Goal: Task Accomplishment & Management: Manage account settings

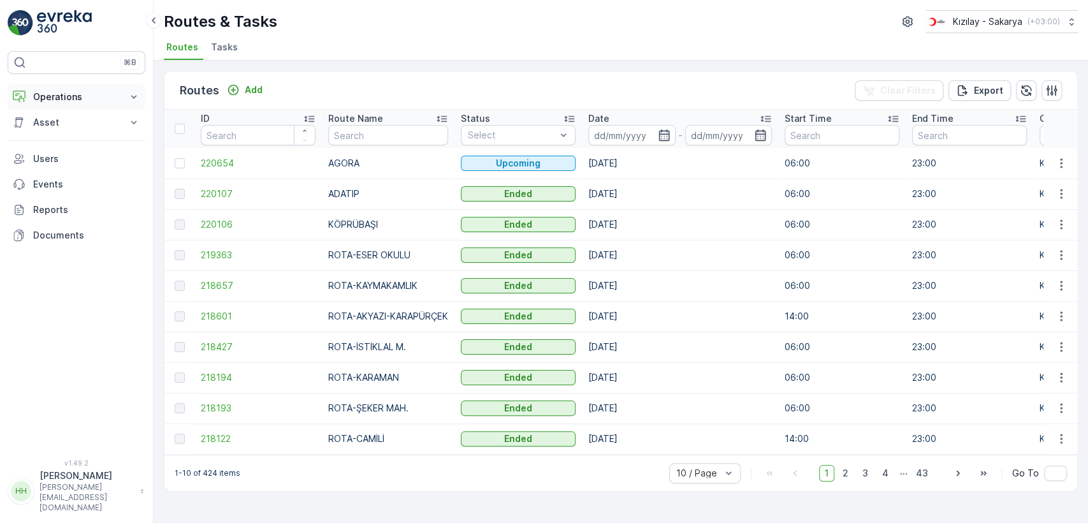
click at [79, 90] on p "Operations" at bounding box center [76, 96] width 87 height 13
click at [74, 177] on link "Cockpit" at bounding box center [86, 172] width 118 height 18
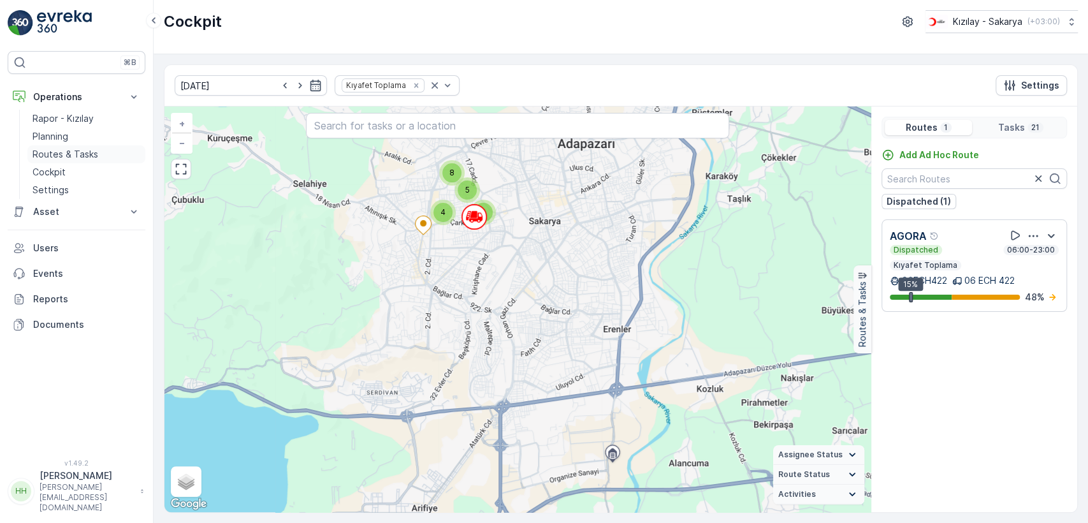
click at [97, 158] on link "Routes & Tasks" at bounding box center [86, 154] width 118 height 18
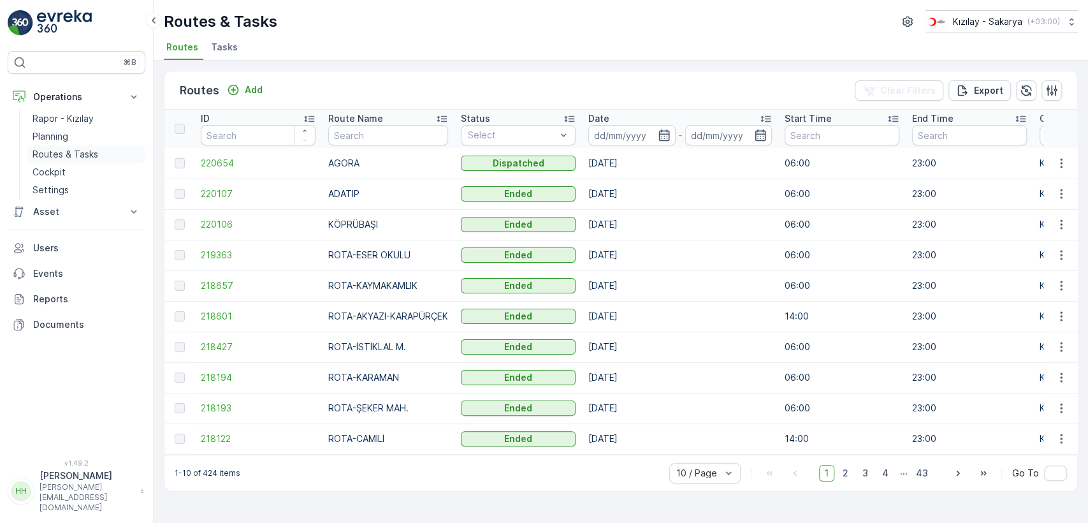
click at [71, 153] on p "Routes & Tasks" at bounding box center [65, 154] width 66 height 13
click at [72, 177] on link "Cockpit" at bounding box center [86, 172] width 118 height 18
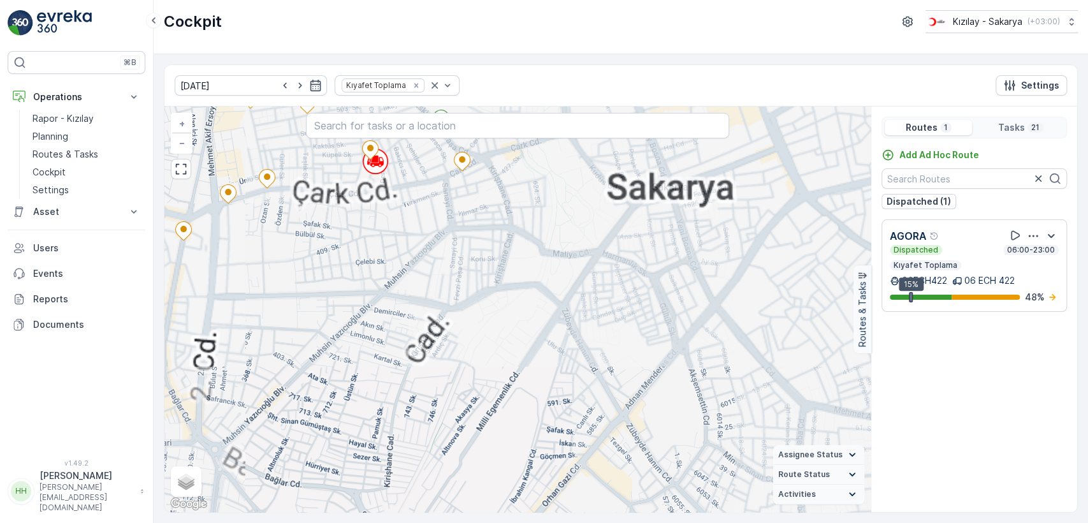
drag, startPoint x: 363, startPoint y: 200, endPoint x: 398, endPoint y: 255, distance: 64.7
click at [398, 255] on div "2 + − Satellite Roadmap Terrain Hybrid Leaflet Keyboard shortcuts Map Data Map …" at bounding box center [517, 308] width 706 height 405
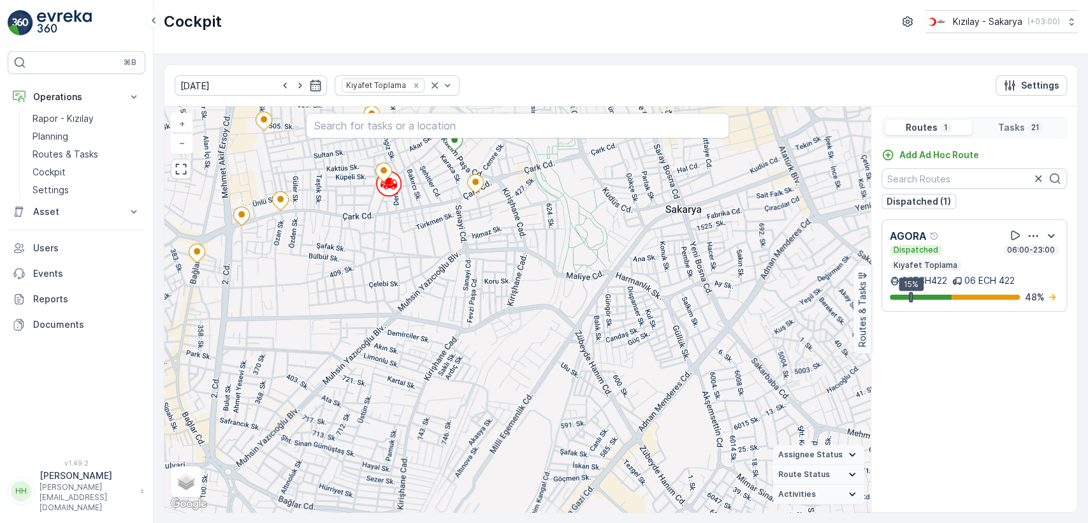
drag, startPoint x: 433, startPoint y: 324, endPoint x: 433, endPoint y: 331, distance: 7.0
click at [433, 331] on div "2 + − Satellite Roadmap Terrain Hybrid Leaflet Keyboard shortcuts Map Data Map …" at bounding box center [517, 308] width 706 height 405
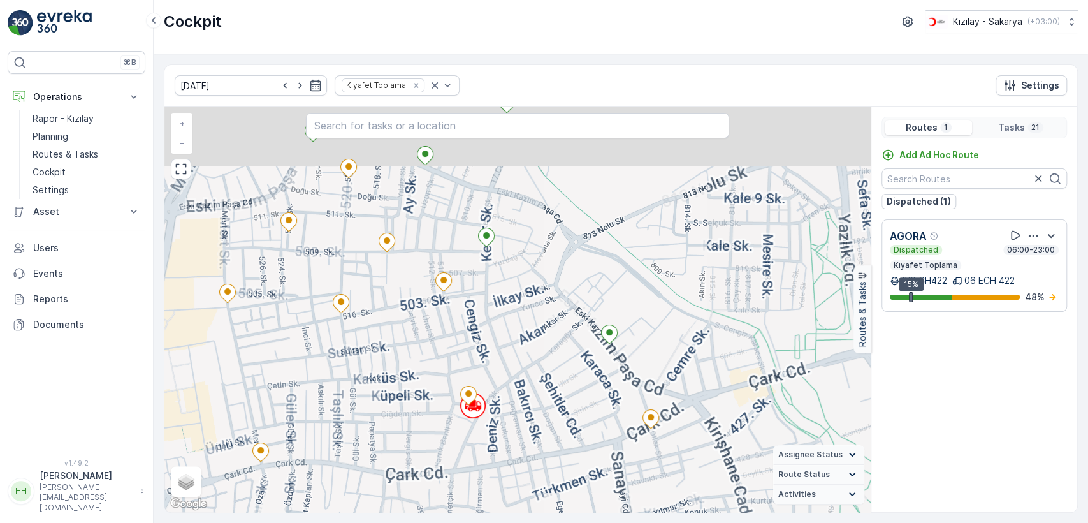
drag, startPoint x: 384, startPoint y: 263, endPoint x: 407, endPoint y: 357, distance: 96.4
click at [410, 366] on div "2 + − Satellite Roadmap Terrain Hybrid Leaflet Keyboard shortcuts Map Data Map …" at bounding box center [517, 308] width 706 height 405
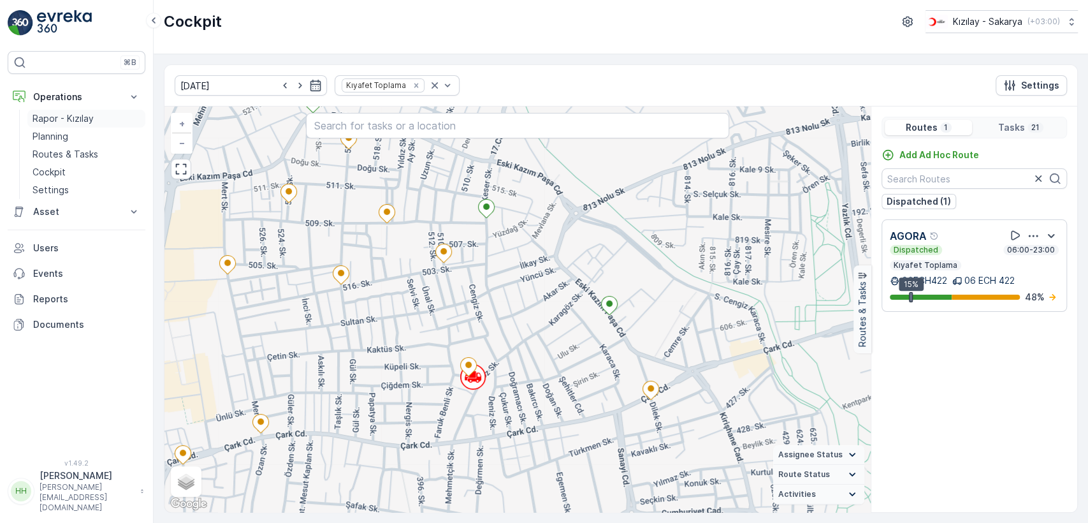
click at [83, 120] on p "Rapor - Kızılay" at bounding box center [62, 118] width 61 height 13
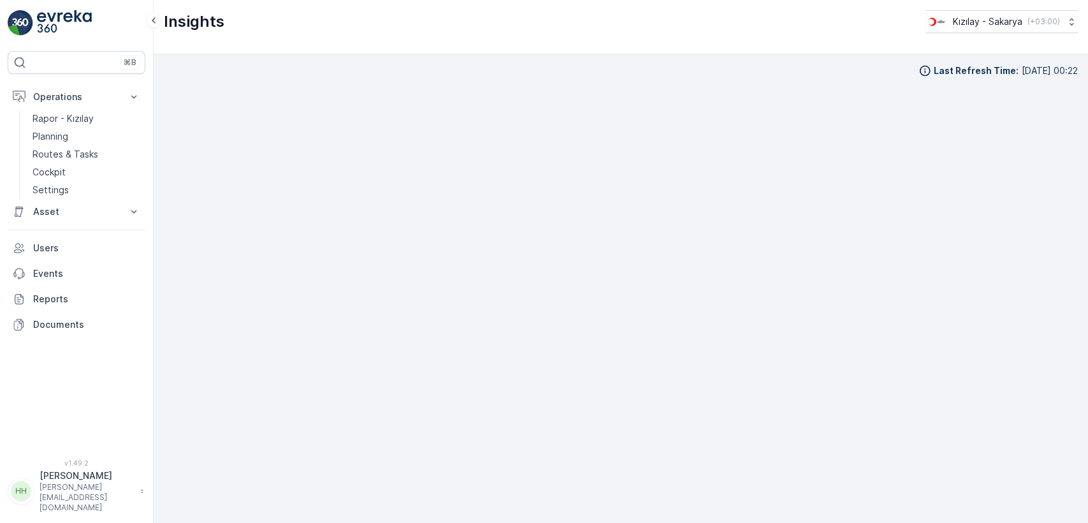
scroll to position [12, 0]
click at [61, 154] on p "Routes & Tasks" at bounding box center [65, 154] width 66 height 13
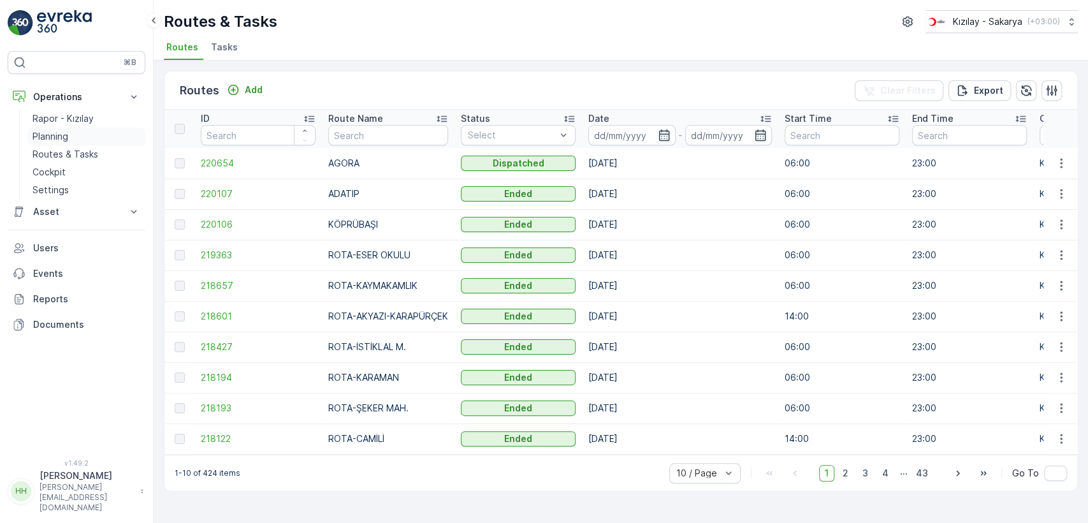
click at [92, 134] on link "Planning" at bounding box center [86, 136] width 118 height 18
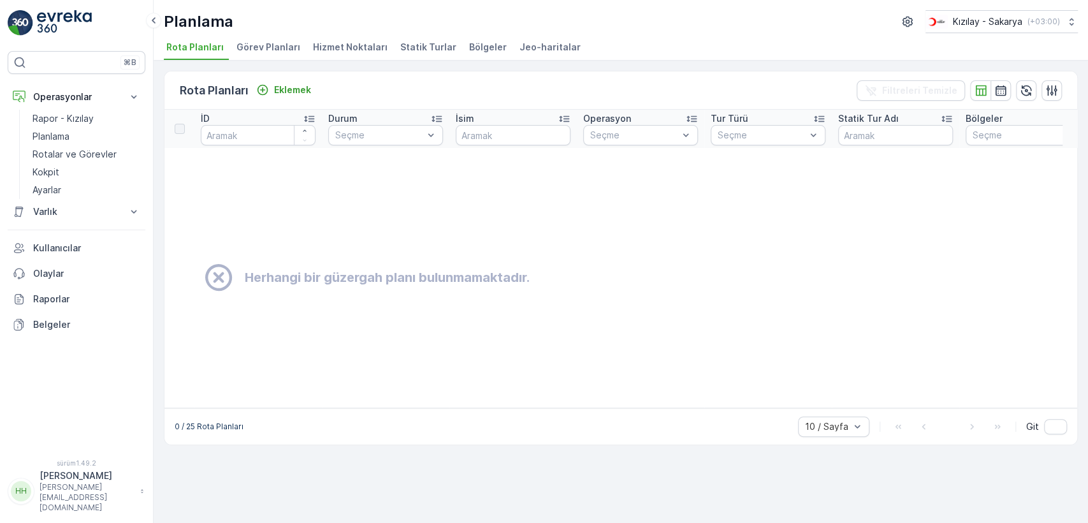
click at [366, 50] on font "Hizmet Noktaları" at bounding box center [350, 46] width 75 height 11
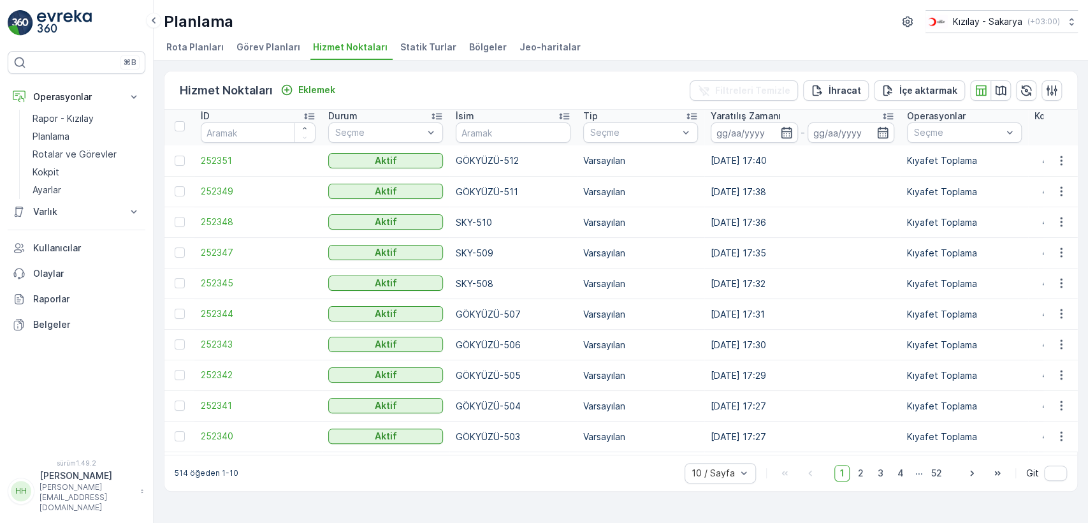
scroll to position [3, 0]
click at [906, 476] on span "4" at bounding box center [900, 473] width 18 height 17
click at [907, 481] on span "5" at bounding box center [901, 473] width 17 height 17
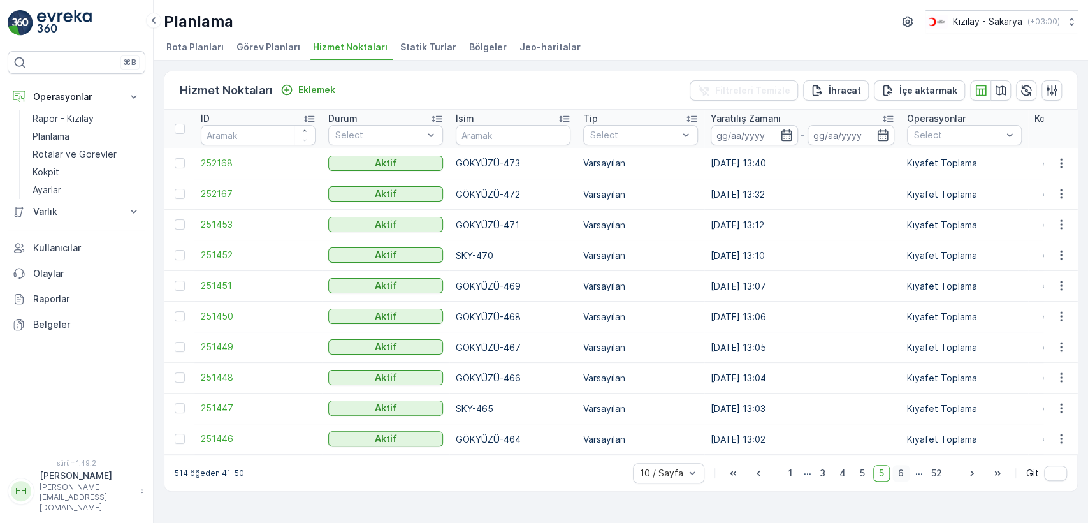
click at [905, 470] on span "6" at bounding box center [900, 473] width 17 height 17
click at [900, 473] on font "7" at bounding box center [901, 472] width 6 height 11
click at [900, 475] on font "8" at bounding box center [901, 472] width 6 height 11
click at [902, 477] on font "9" at bounding box center [901, 472] width 6 height 11
click at [905, 477] on span "10" at bounding box center [898, 473] width 21 height 17
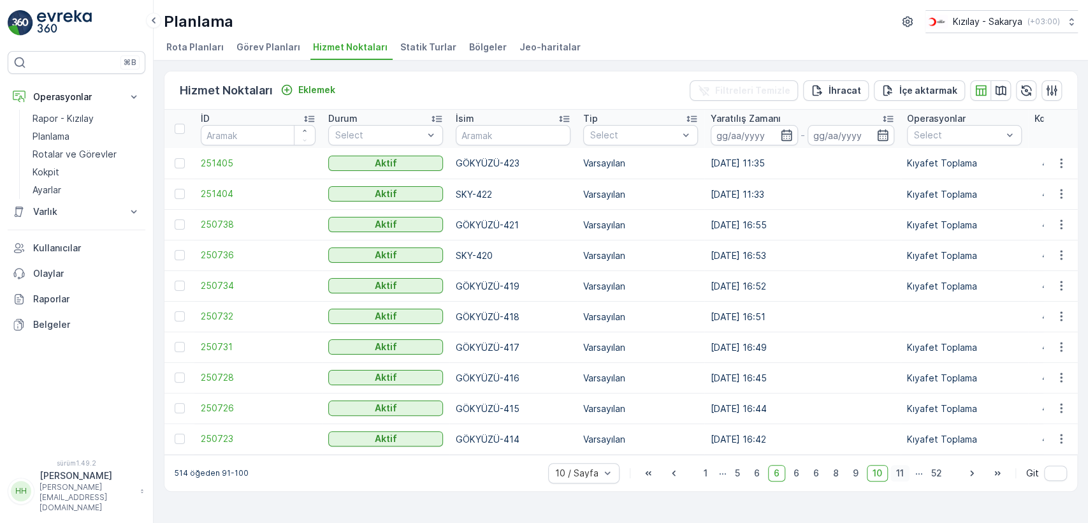
click at [894, 473] on span "11" at bounding box center [899, 473] width 19 height 17
click at [858, 478] on font "10" at bounding box center [854, 472] width 10 height 11
click at [1063, 313] on icon "button" at bounding box center [1061, 316] width 13 height 13
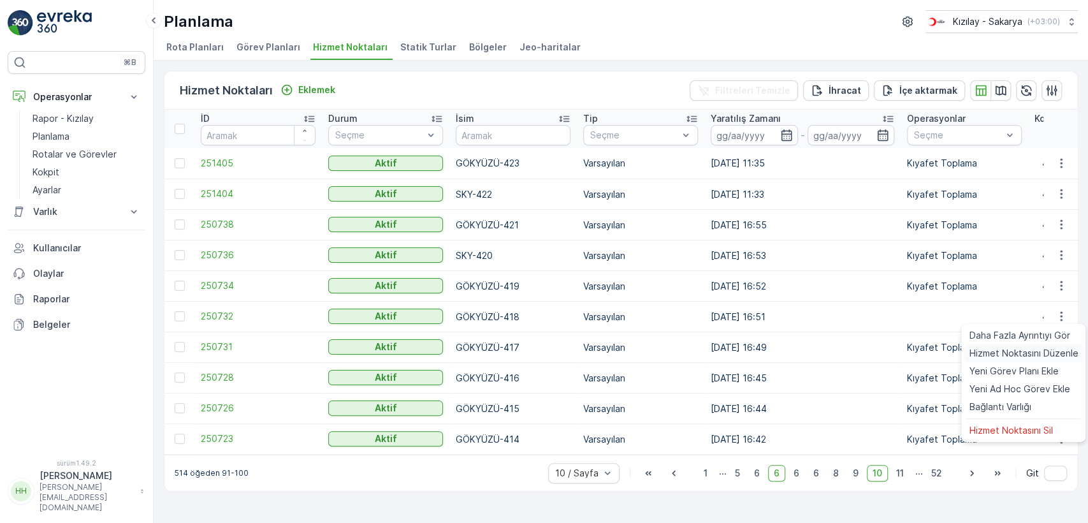
click at [1030, 353] on font "Hizmet Noktasını Düzenle" at bounding box center [1023, 352] width 109 height 11
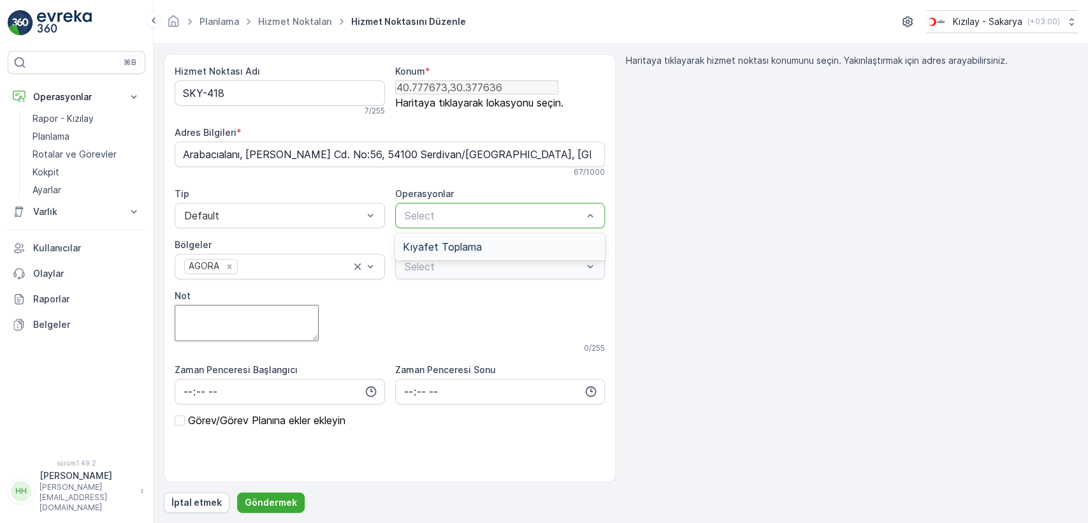
click at [442, 239] on div "Kıyafet Toplama" at bounding box center [500, 247] width 210 height 22
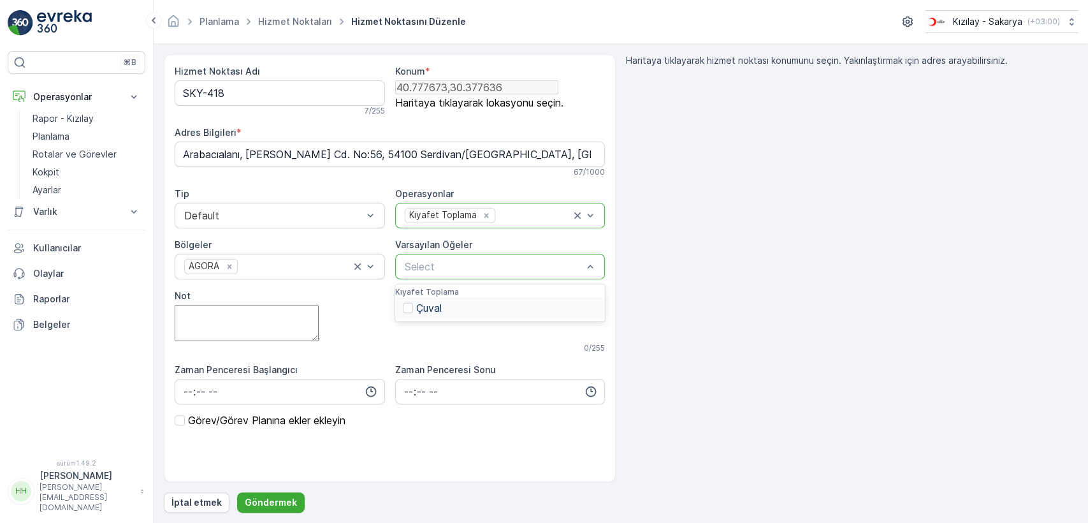
click at [416, 314] on p "Çuval" at bounding box center [428, 307] width 25 height 11
click at [284, 515] on form "Hizmet Noktası Adı SKY-418 7 / 255 Konum * 40.777673,30.377636 Haritaya tıklaya…" at bounding box center [621, 283] width 934 height 479
click at [284, 507] on p "Göndermek" at bounding box center [271, 502] width 52 height 13
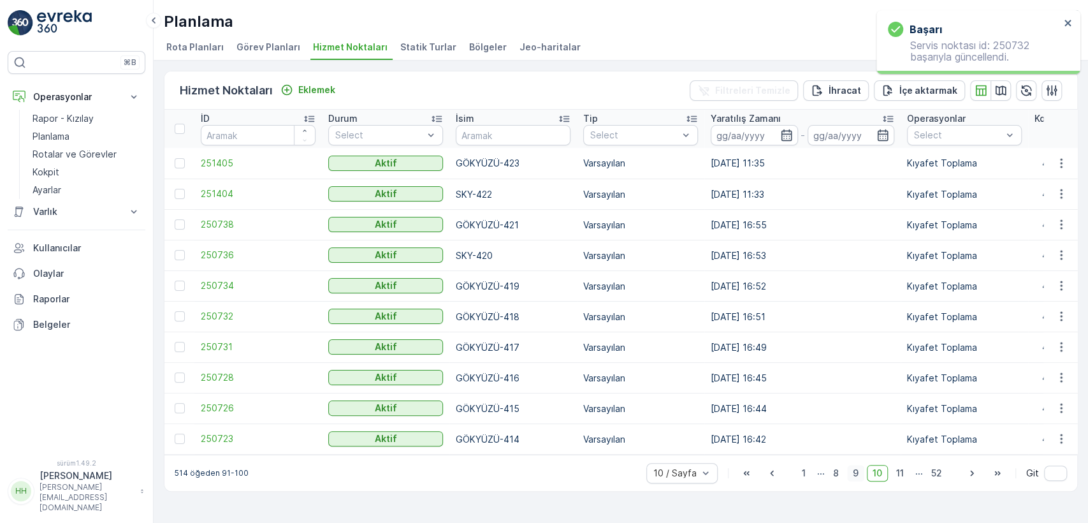
click at [854, 475] on font "9" at bounding box center [856, 472] width 6 height 11
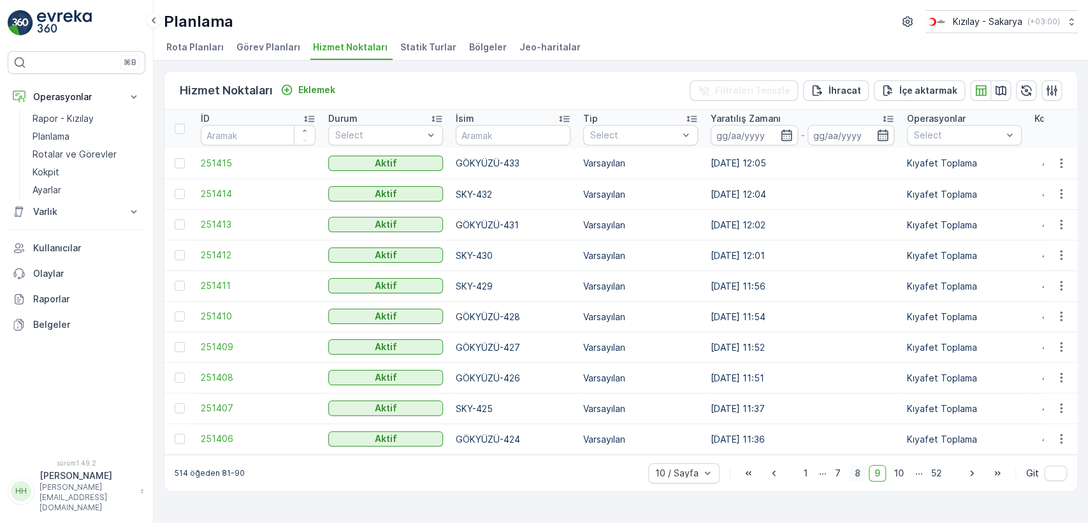
click at [853, 473] on span "8" at bounding box center [857, 473] width 17 height 17
click at [814, 475] on span "1" at bounding box center [809, 473] width 15 height 17
